Goal: Find specific page/section: Find specific page/section

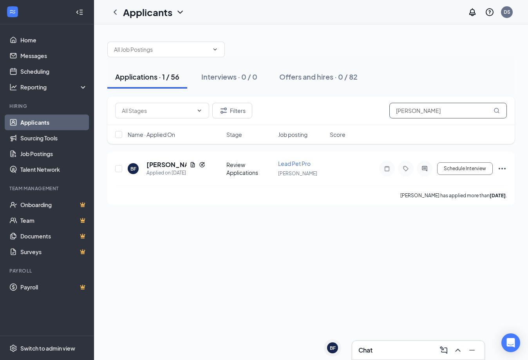
drag, startPoint x: 416, startPoint y: 112, endPoint x: 355, endPoint y: 116, distance: 61.6
click at [355, 116] on div "Filters [PERSON_NAME]" at bounding box center [311, 111] width 392 height 16
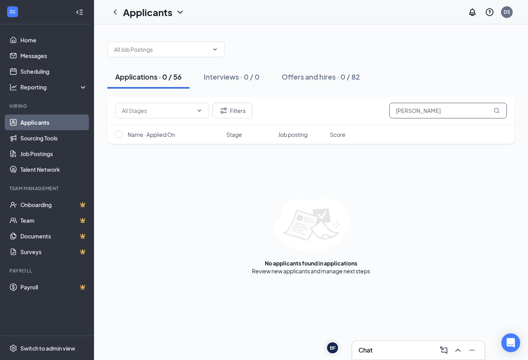
drag, startPoint x: 430, startPoint y: 112, endPoint x: 364, endPoint y: 112, distance: 66.2
click at [364, 112] on div "Filters [PERSON_NAME]" at bounding box center [311, 111] width 392 height 16
click at [375, 357] on div "Chat" at bounding box center [418, 350] width 132 height 19
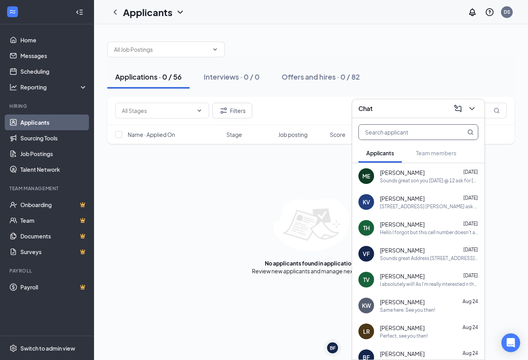
click at [375, 133] on input "text" at bounding box center [405, 132] width 93 height 15
click at [375, 111] on icon "ChevronDown" at bounding box center [472, 108] width 9 height 9
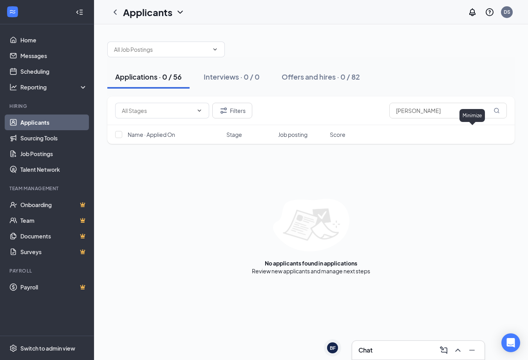
click at [375, 113] on div "Minimize" at bounding box center [472, 115] width 25 height 13
click at [375, 113] on input "[PERSON_NAME]" at bounding box center [449, 111] width 118 height 16
drag, startPoint x: 415, startPoint y: 113, endPoint x: 381, endPoint y: 110, distance: 34.6
click at [375, 110] on div "Filters [PERSON_NAME]" at bounding box center [311, 111] width 392 height 16
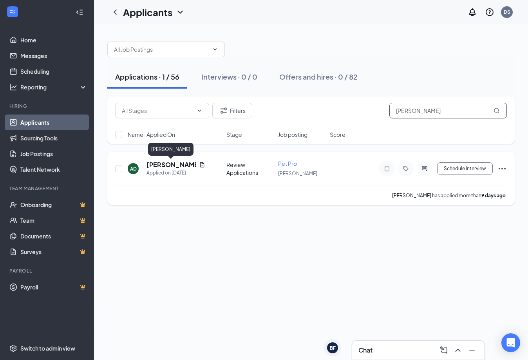
type input "[PERSON_NAME]"
click at [176, 165] on h5 "[PERSON_NAME]" at bounding box center [171, 164] width 49 height 9
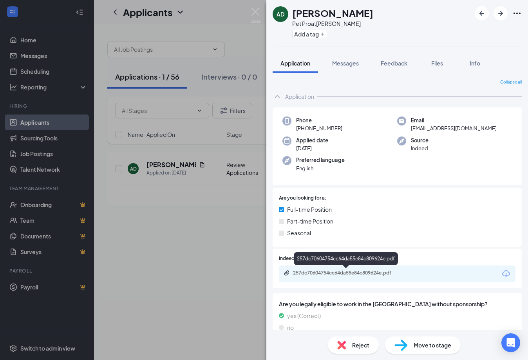
click at [323, 274] on div "257dc70604754cc64da55e84c809624e.pdf" at bounding box center [348, 273] width 110 height 6
